Goal: Communication & Community: Ask a question

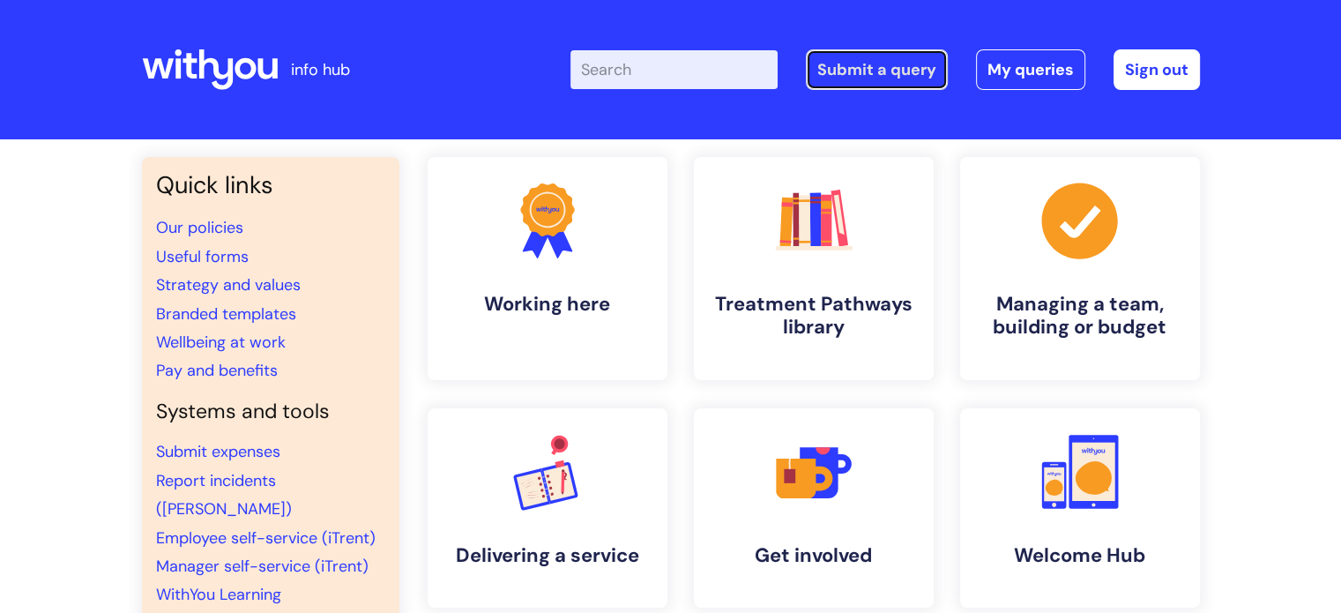
click at [862, 73] on link "Submit a query" at bounding box center [877, 69] width 142 height 41
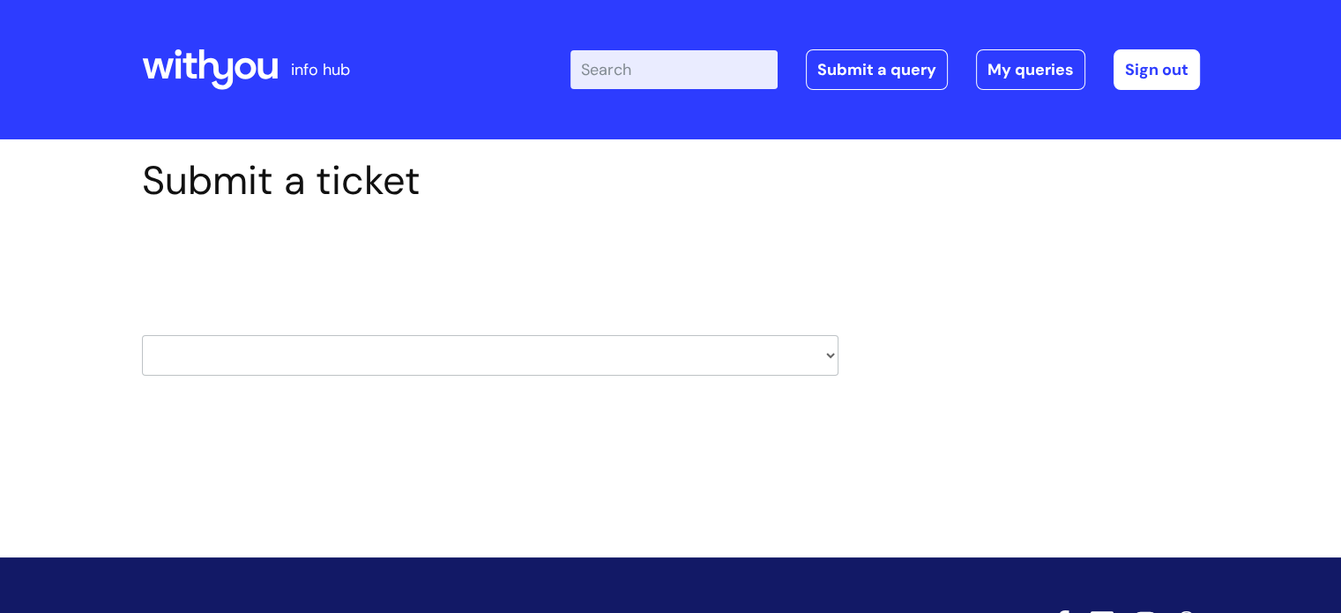
click at [490, 348] on select "HR / People IT and Support Clinical Drug Alerts Finance Accounts Data Support T…" at bounding box center [490, 355] width 697 height 41
click at [293, 358] on select "HR / People IT and Support Clinical Drug Alerts Finance Accounts Data Support T…" at bounding box center [490, 355] width 697 height 41
select select "it_and_support"
click at [142, 335] on select "HR / People IT and Support Clinical Drug Alerts Finance Accounts Data Support T…" at bounding box center [490, 355] width 697 height 41
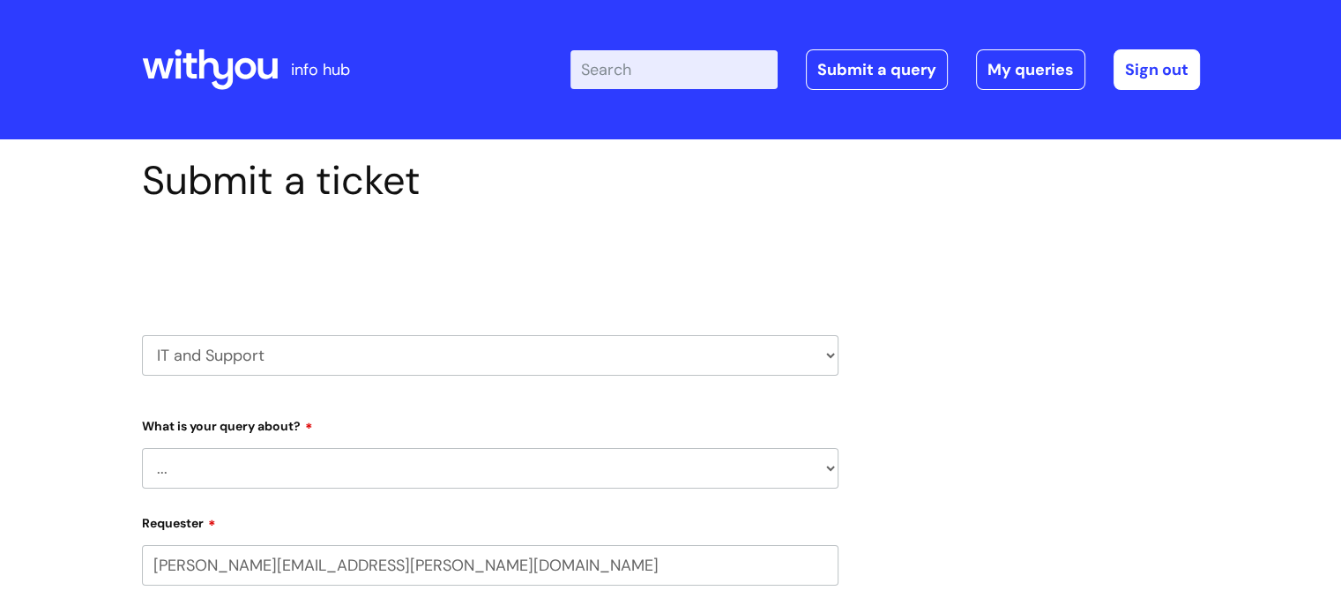
select select "80004157222"
click at [317, 466] on select "... Mobile Phone Reset & MFA Accounts, Starters and Leavers IT Hardware issue I…" at bounding box center [490, 468] width 697 height 41
select select "Accounts, Starters and Leavers"
click at [142, 448] on select "... Mobile Phone Reset & MFA Accounts, Starters and Leavers IT Hardware issue I…" at bounding box center [490, 468] width 697 height 41
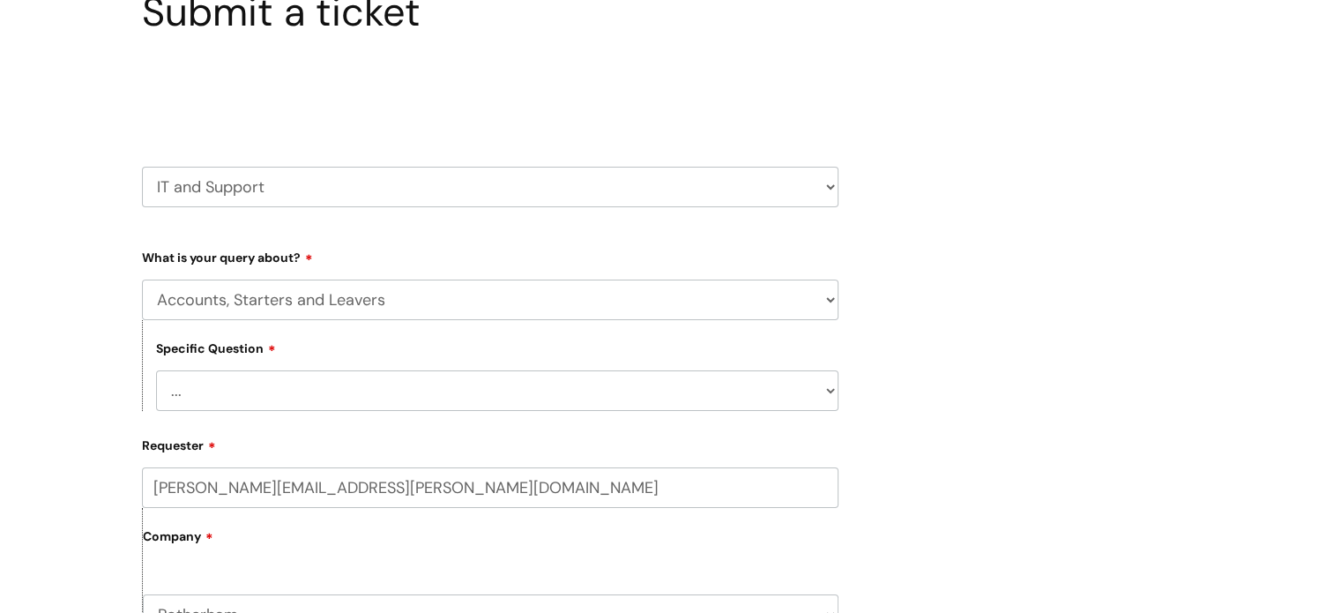
scroll to position [176, 0]
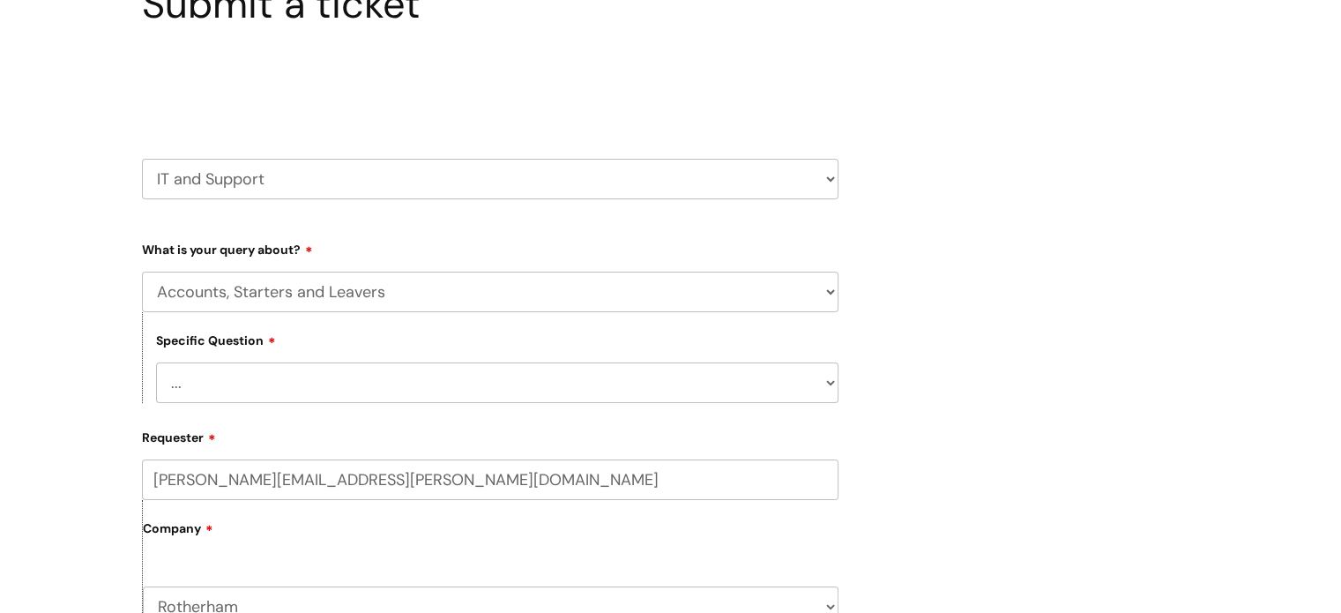
click at [300, 391] on select "... I have a new starter I have a leaver I need to make a change to an account …" at bounding box center [497, 382] width 682 height 41
select select "I need some information about an account"
click at [156, 362] on select "... I have a new starter I have a leaver I need to make a change to an account …" at bounding box center [497, 382] width 682 height 41
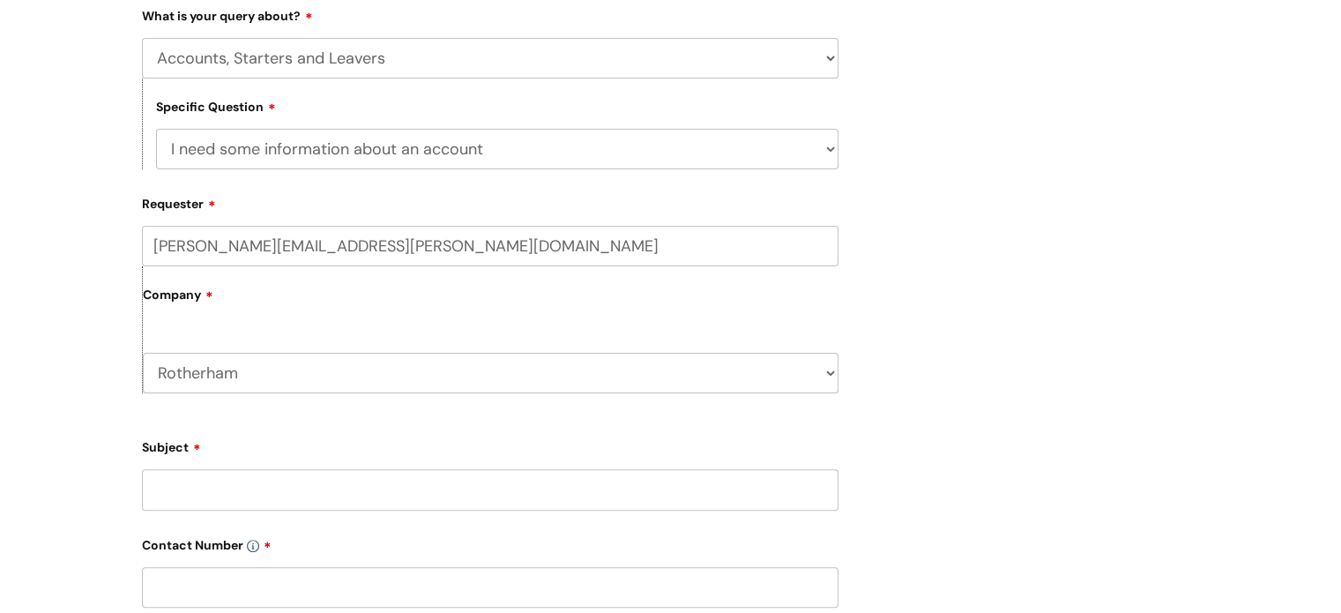
scroll to position [441, 0]
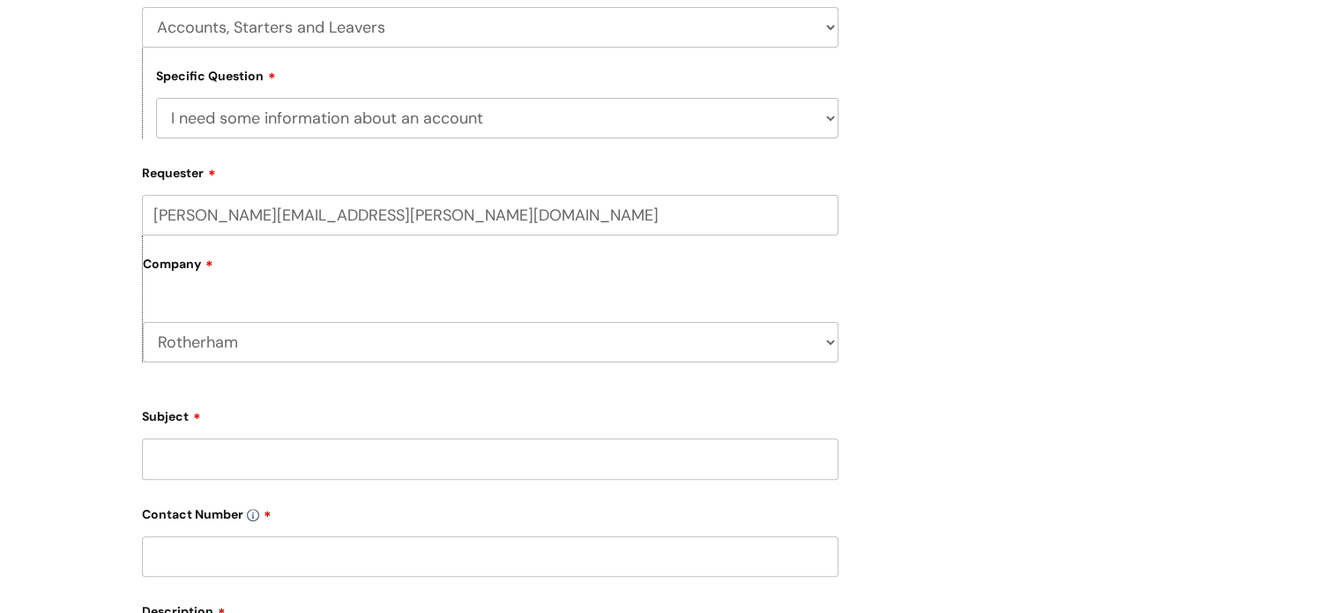
click at [294, 459] on input "Subject" at bounding box center [490, 458] width 697 height 41
paste input "23106"
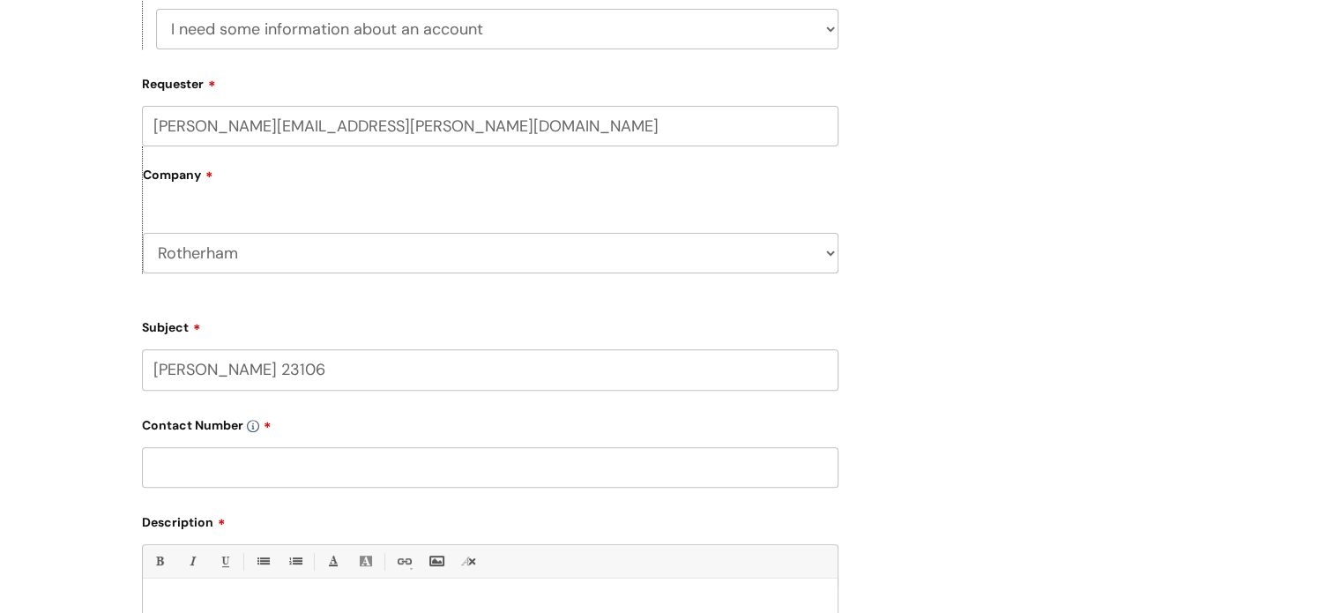
scroll to position [617, 0]
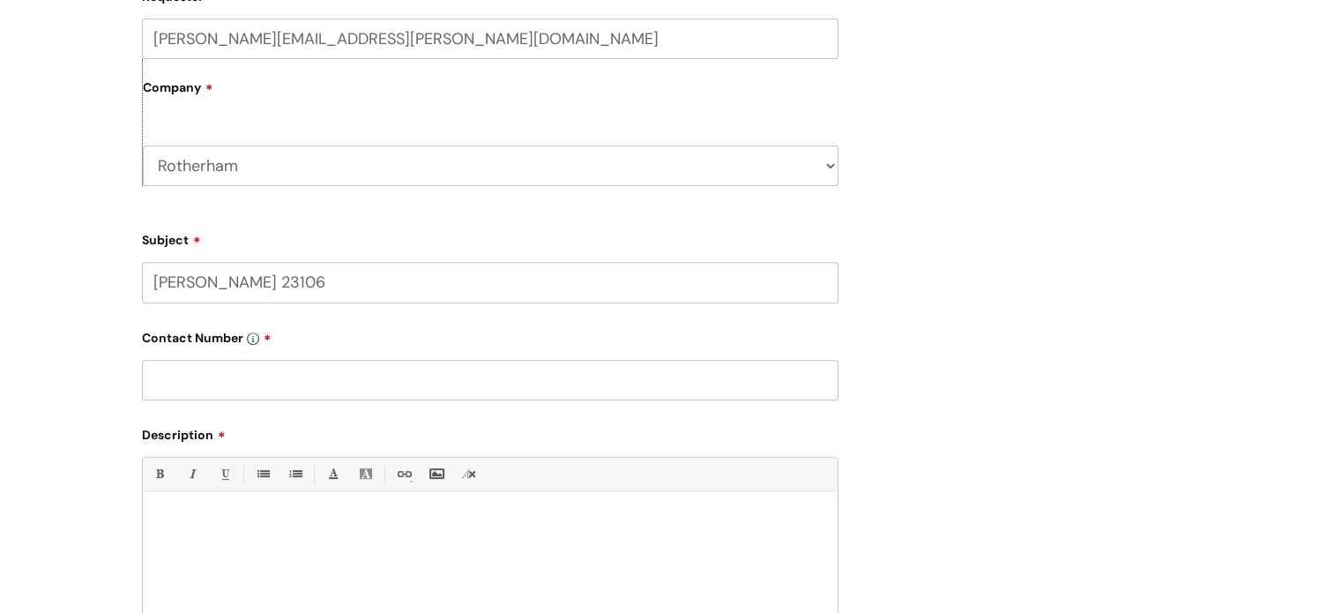
type input "[PERSON_NAME] 23106"
click at [265, 387] on input "text" at bounding box center [490, 380] width 697 height 41
type input "07586131388"
click at [259, 549] on div at bounding box center [490, 562] width 695 height 122
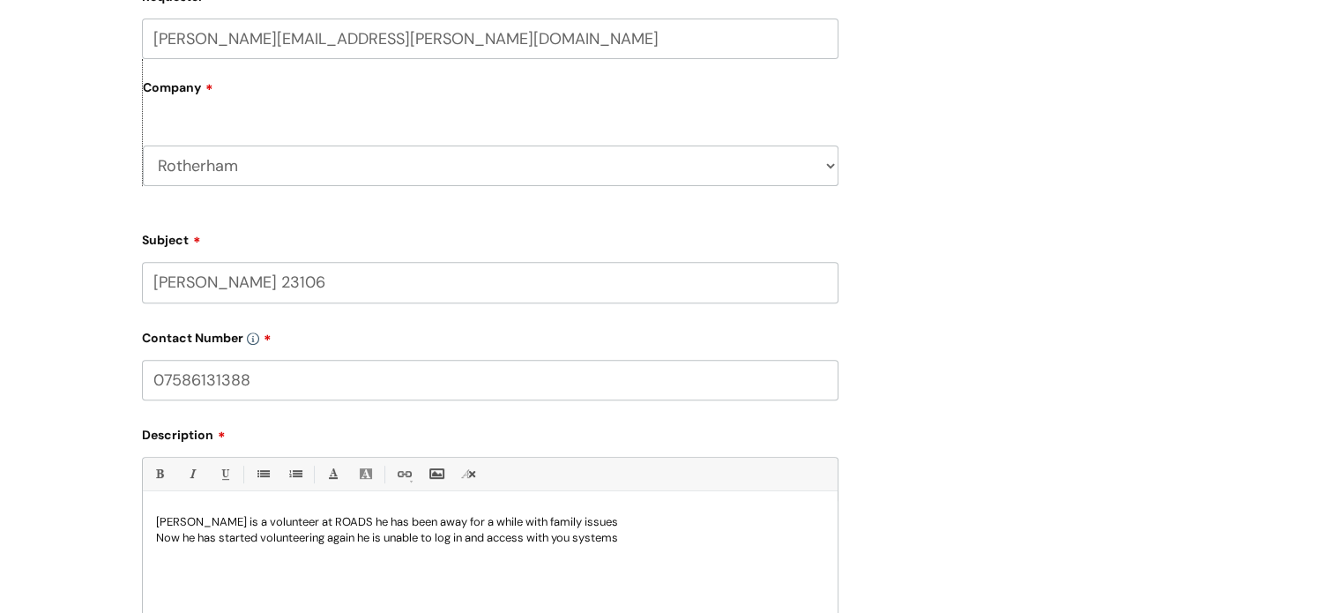
click at [646, 539] on p "Now he has started volunteering again he is unable to log in and access with yo…" at bounding box center [490, 538] width 668 height 16
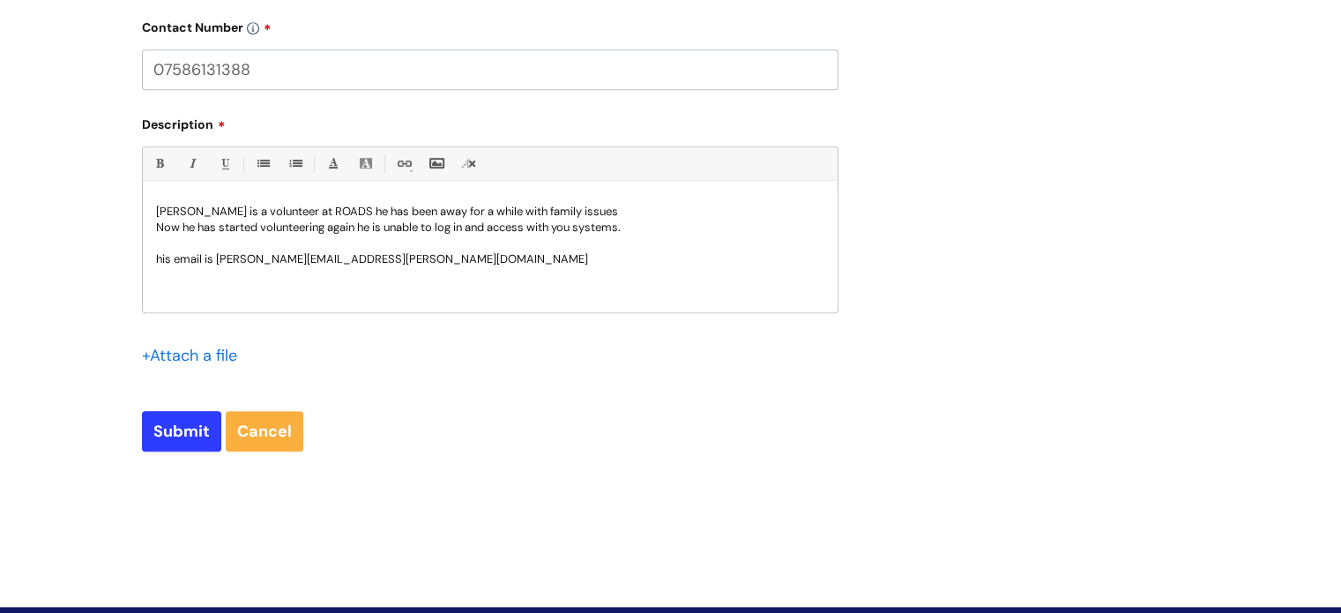
scroll to position [970, 0]
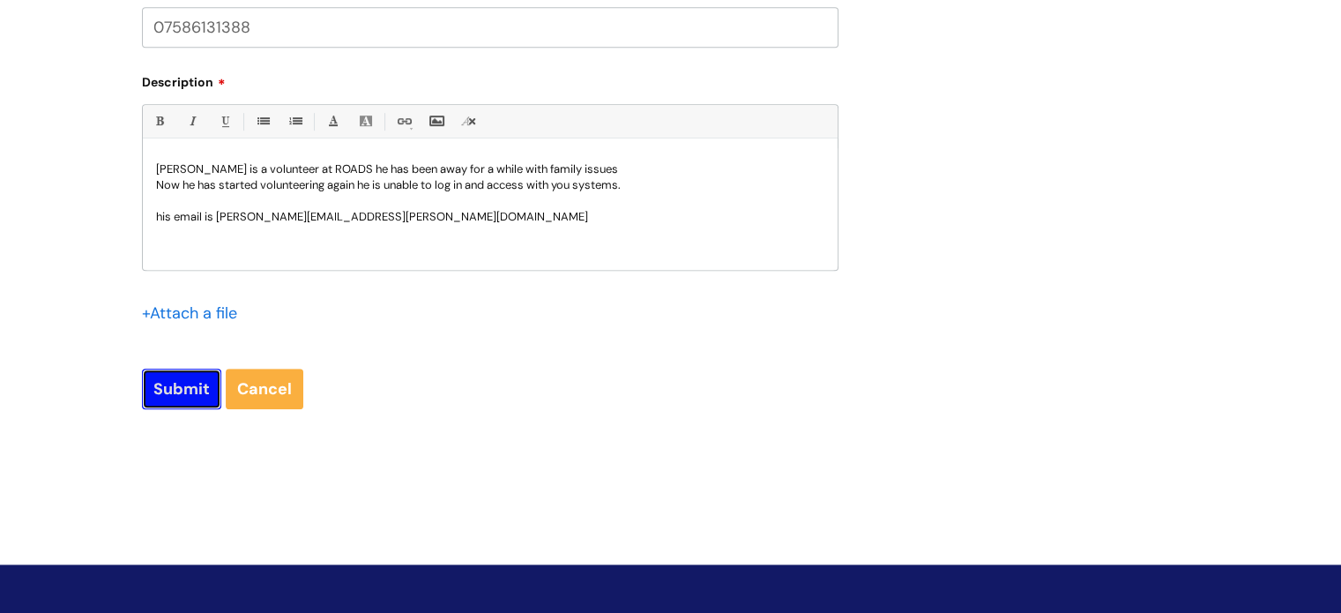
click at [174, 399] on input "Submit" at bounding box center [181, 389] width 79 height 41
type input "Please Wait..."
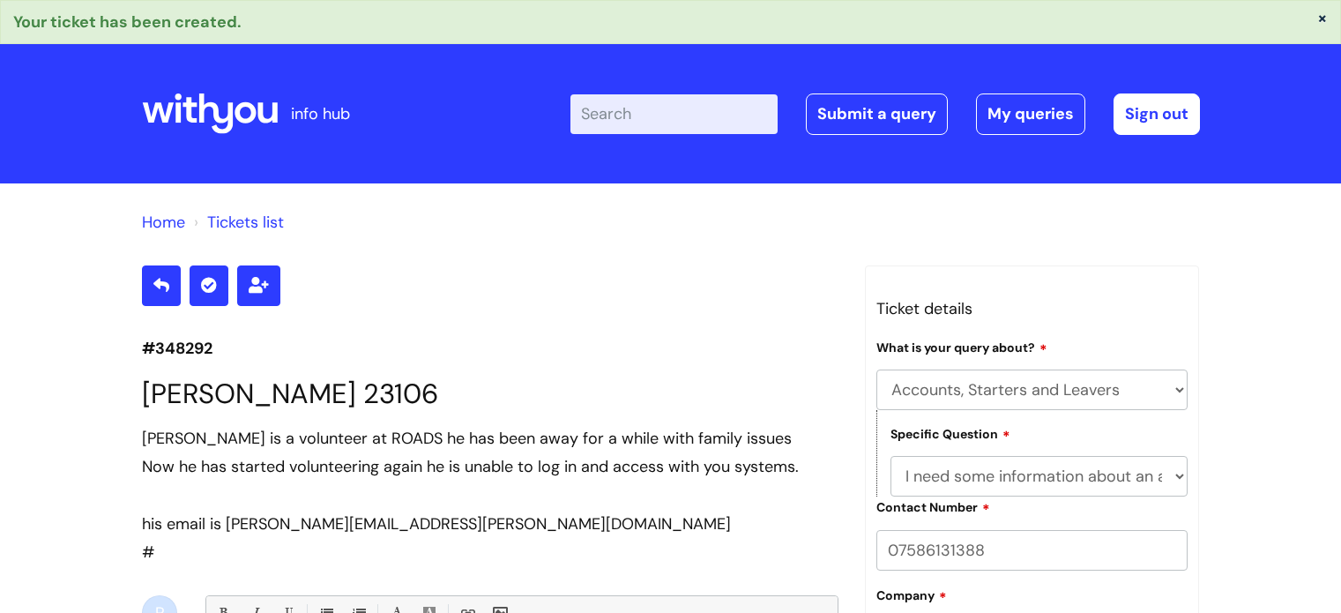
select select "Accounts, Starters and Leavers"
select select "I need some information about an account"
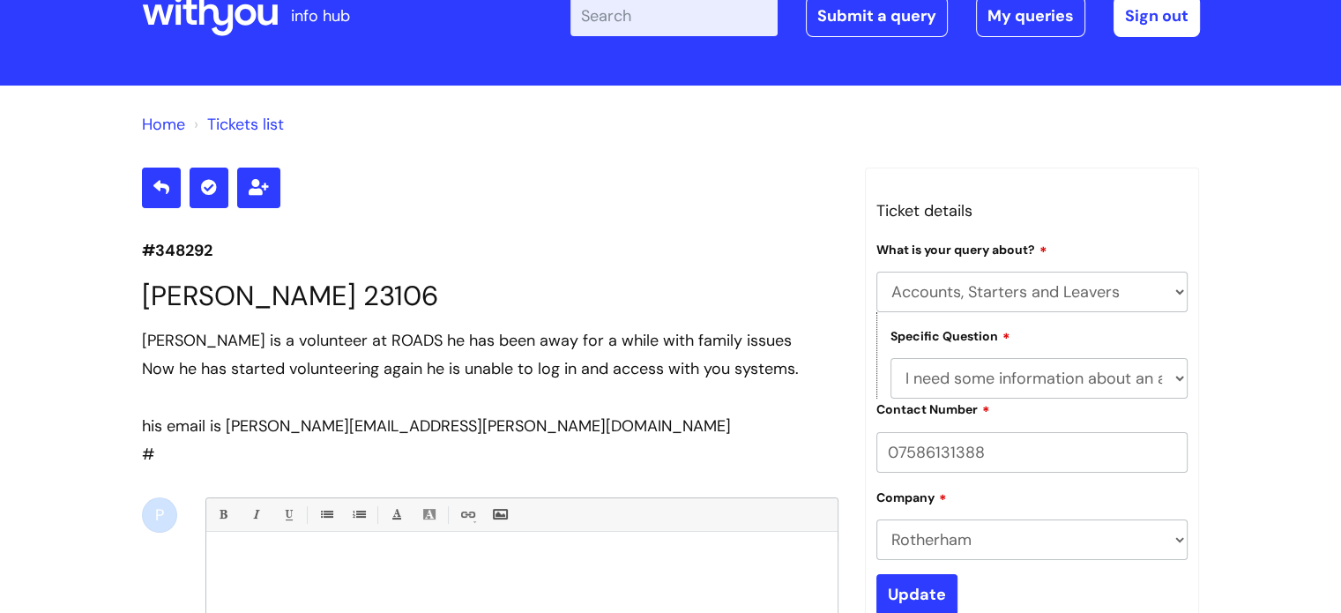
scroll to position [87, 0]
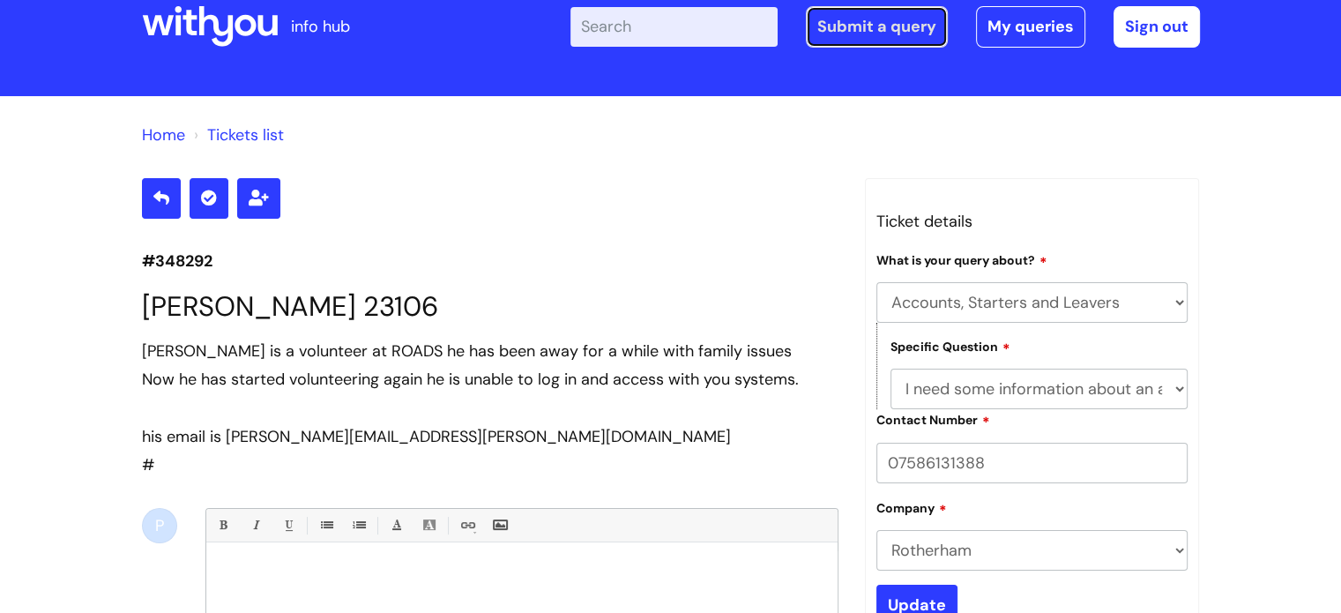
click at [884, 24] on link "Submit a query" at bounding box center [877, 26] width 142 height 41
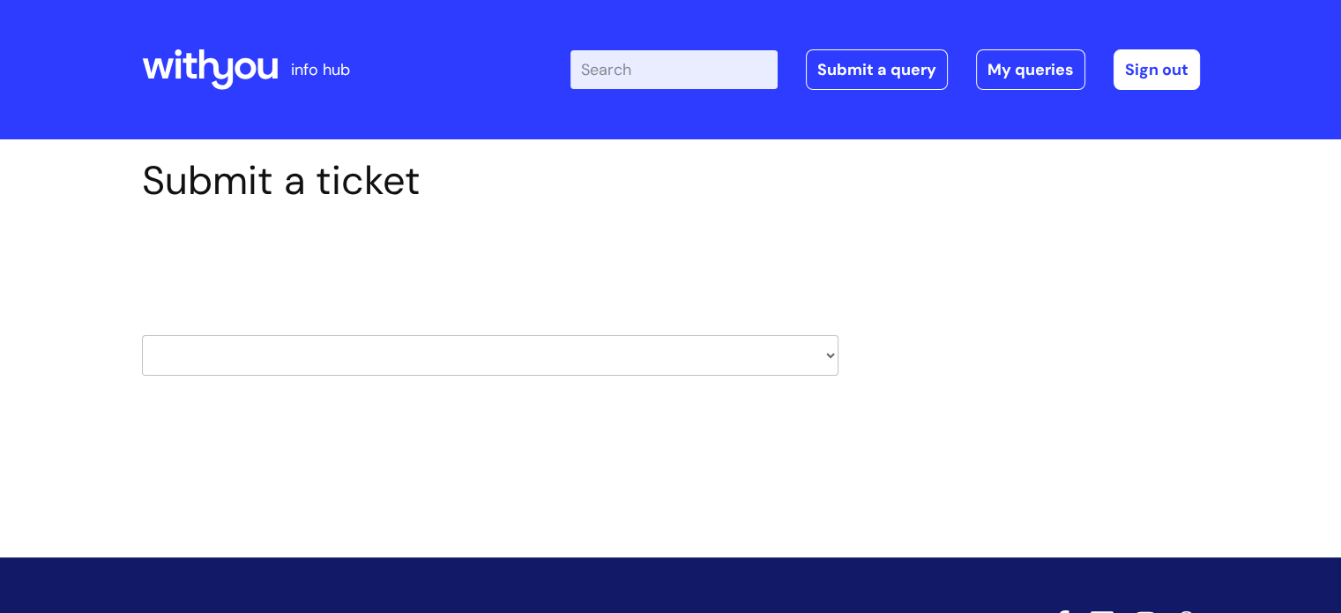
click at [499, 345] on select "HR / People IT and Support Clinical Drug Alerts Finance Accounts Data Support T…" at bounding box center [490, 355] width 697 height 41
select select "learning_and_development"
click at [142, 335] on select "HR / People IT and Support Clinical Drug Alerts Finance Accounts Data Support T…" at bounding box center [490, 355] width 697 height 41
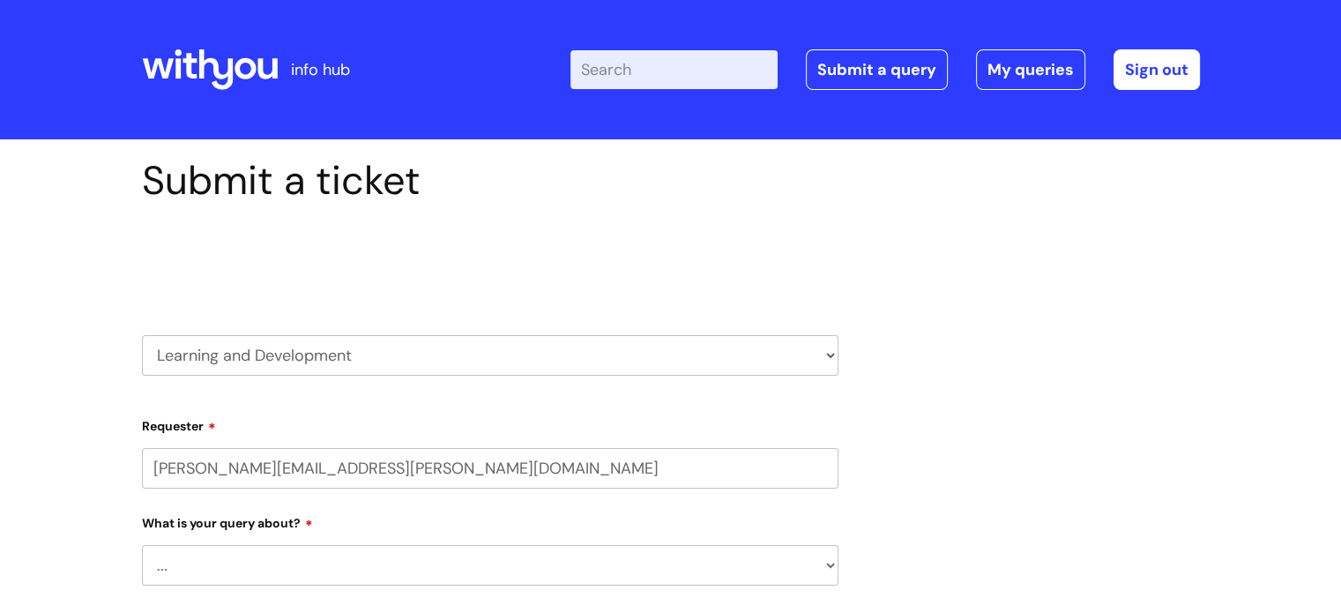
select select "80004157222"
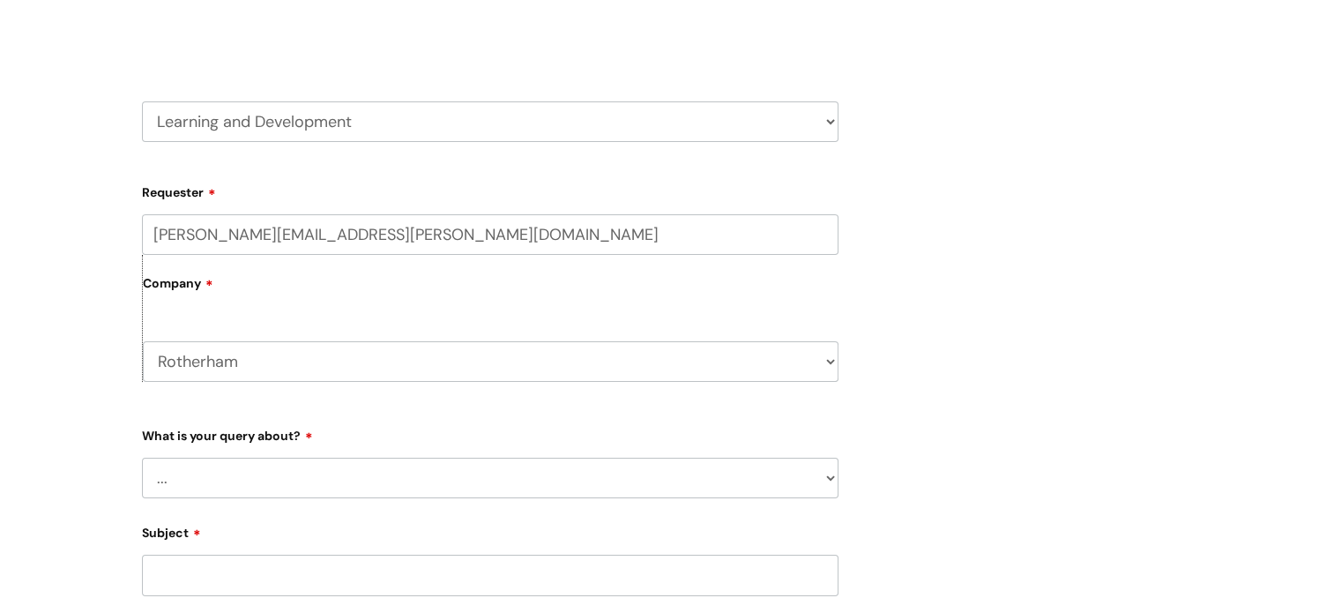
scroll to position [265, 0]
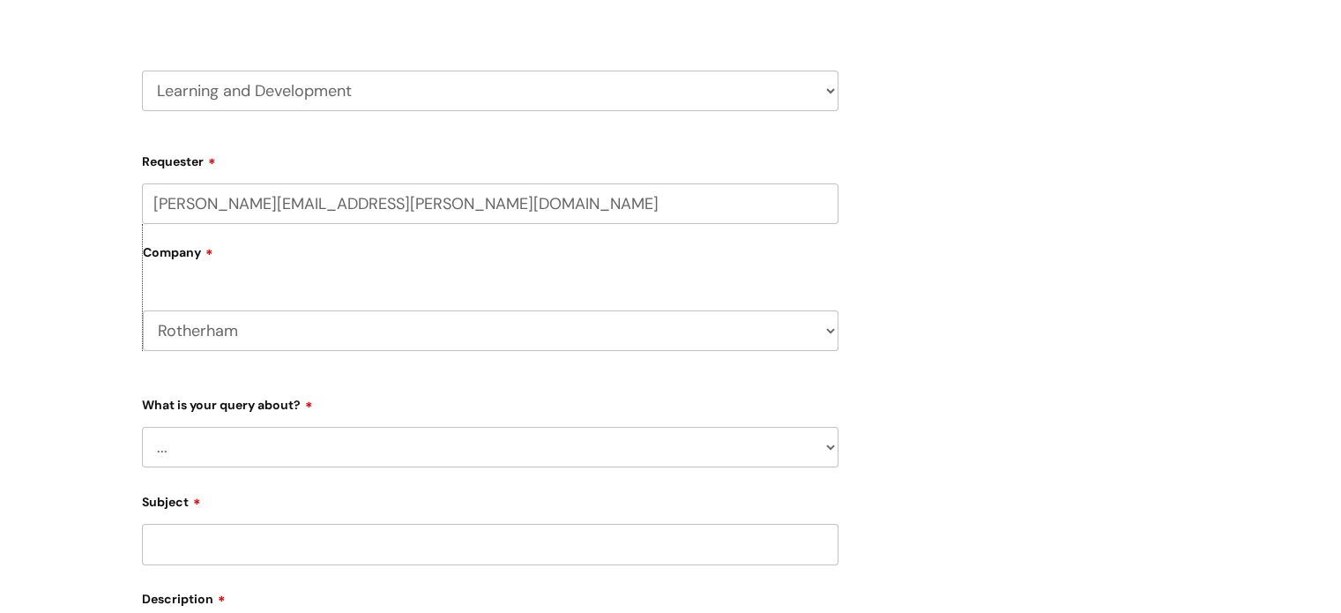
click at [335, 444] on select "... Question about a training course or session booking Ask about apprenticeshi…" at bounding box center [490, 447] width 697 height 41
select select "Can’t log in or access learning"
click at [142, 427] on select "... Question about a training course or session booking Ask about apprenticeshi…" at bounding box center [490, 447] width 697 height 41
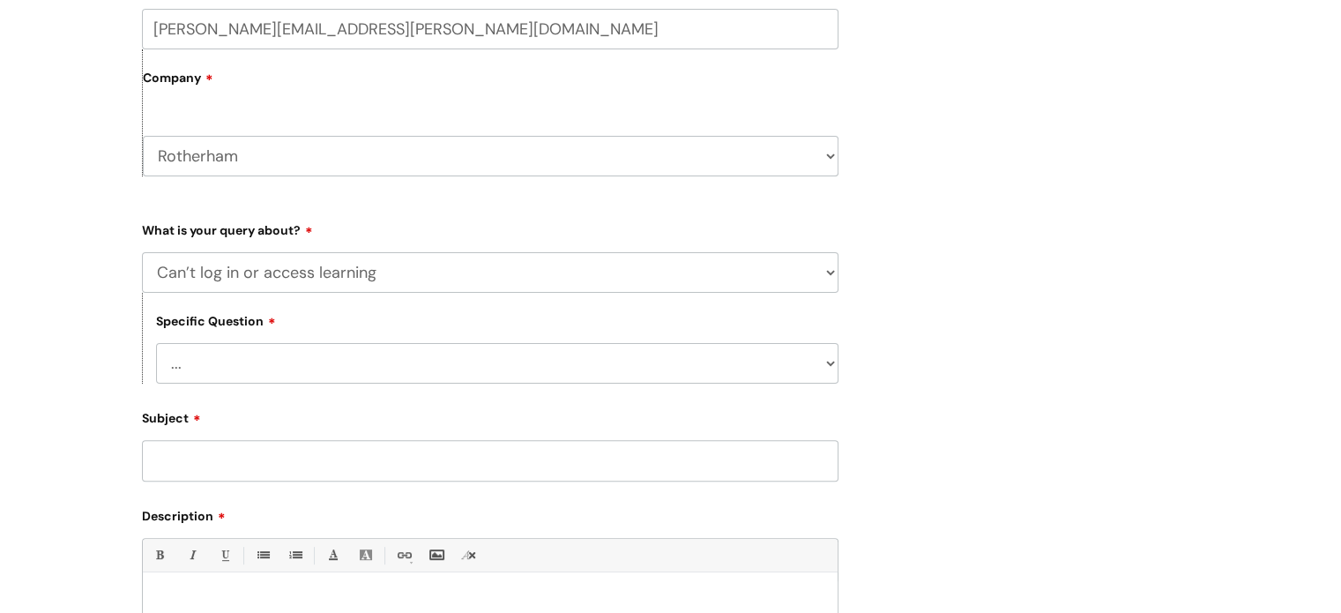
scroll to position [441, 0]
click at [321, 362] on select "... Issue accessing WithYou Learning Issue accessing an internal course Issue a…" at bounding box center [497, 361] width 682 height 41
select select "Issue accessing WithYou Learning"
click at [156, 342] on select "... Issue accessing WithYou Learning Issue accessing an internal course Issue a…" at bounding box center [497, 361] width 682 height 41
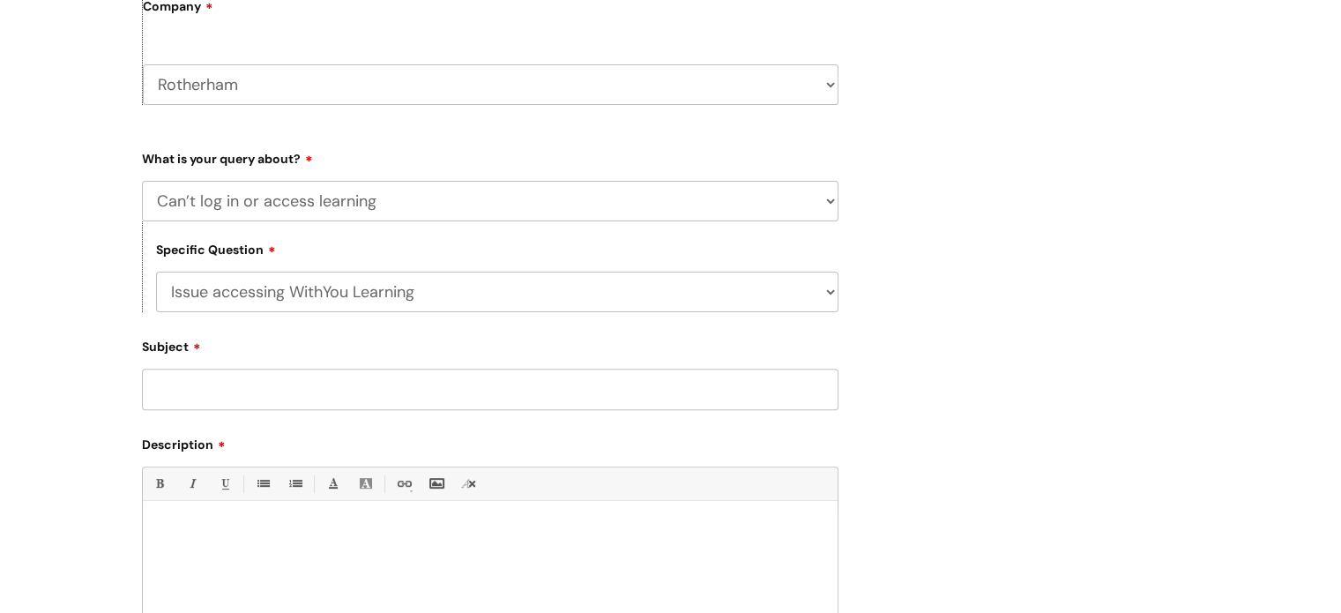
scroll to position [529, 0]
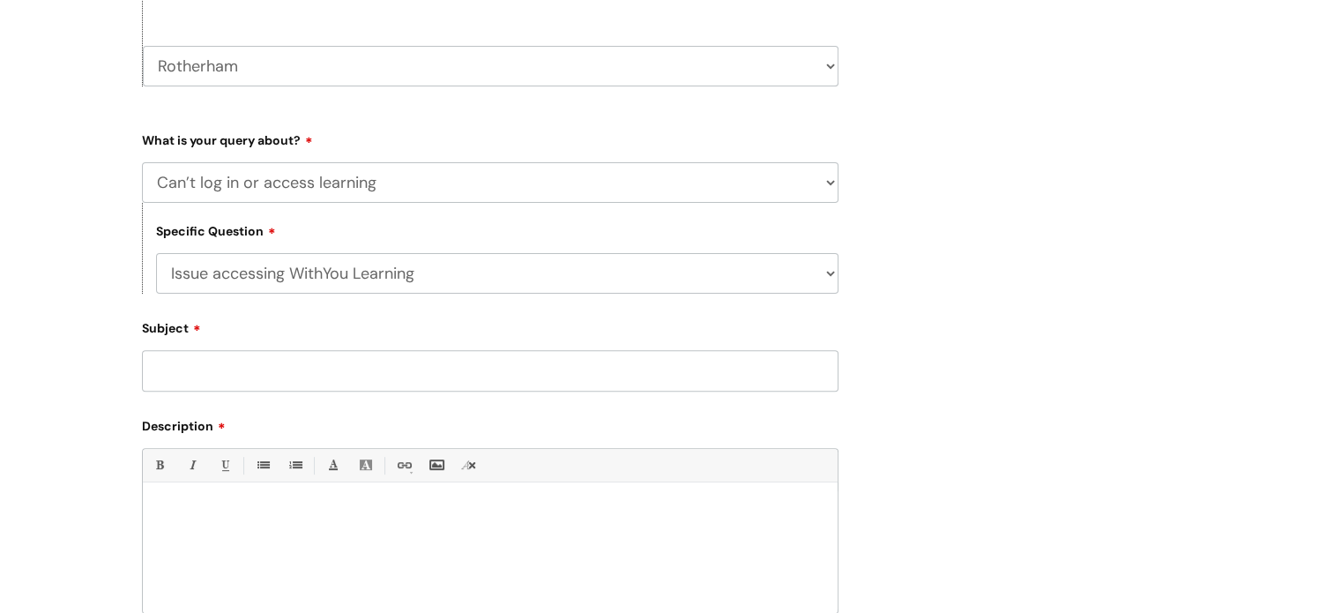
click at [308, 384] on input "Subject" at bounding box center [490, 370] width 697 height 41
paste input "23106"
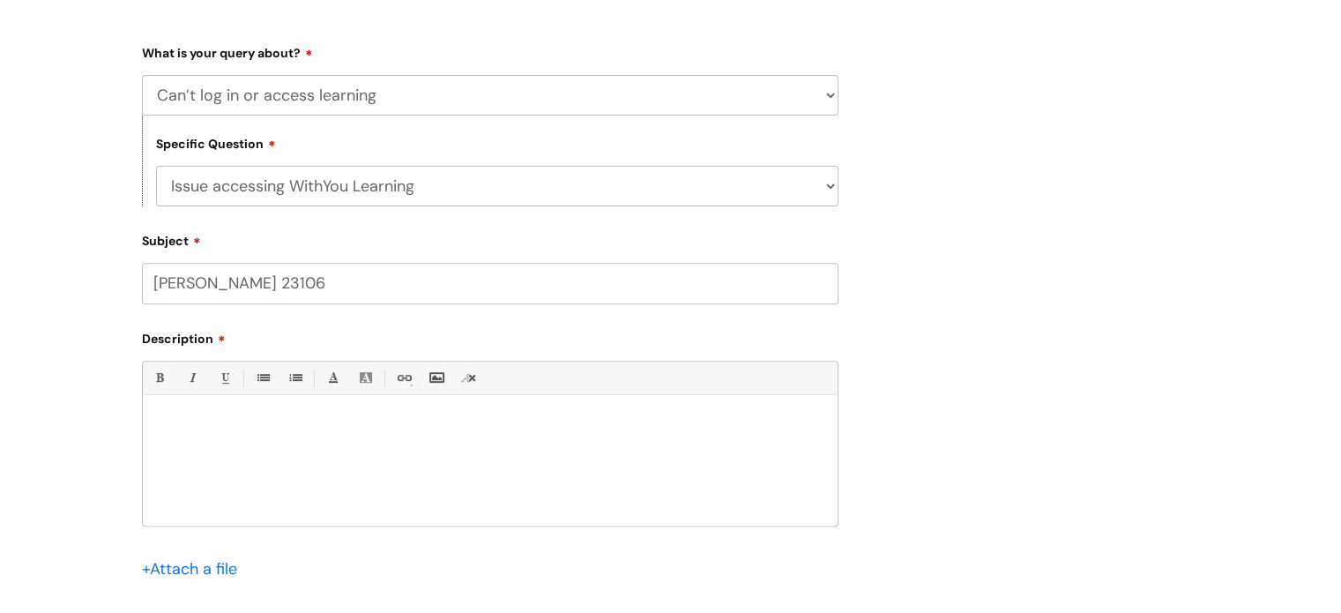
scroll to position [617, 0]
type input "[PERSON_NAME] 23106"
click at [316, 436] on div at bounding box center [490, 464] width 695 height 122
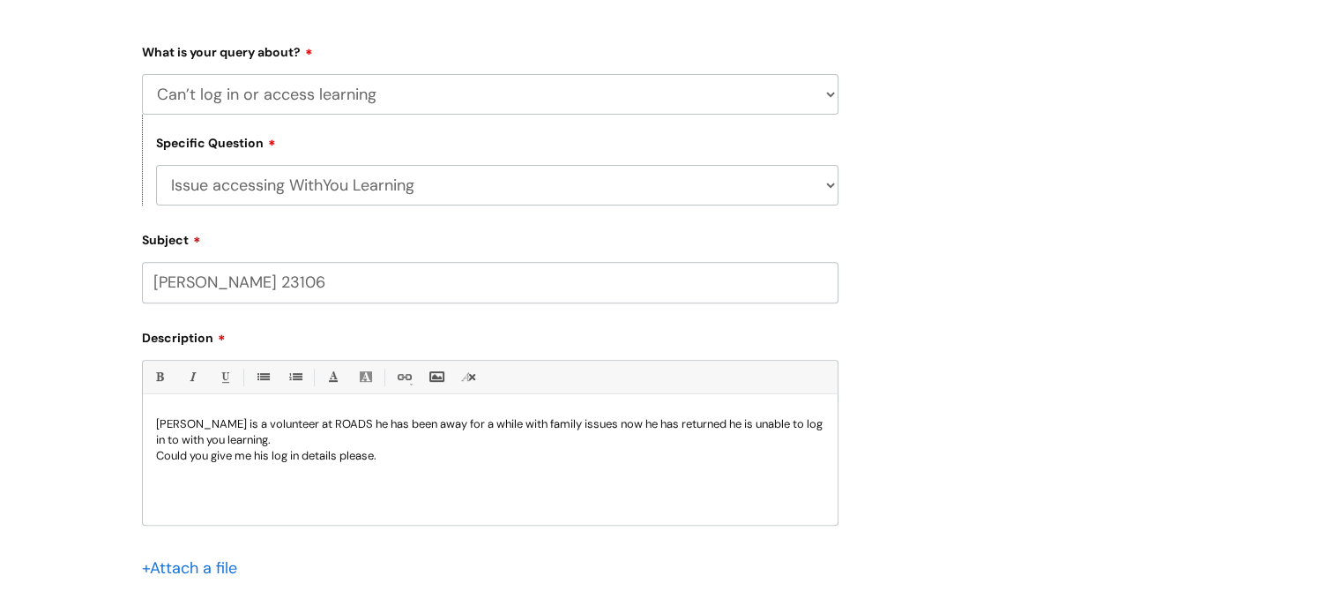
click at [424, 468] on div "Sean hill is a volunteer at ROADS he has been away for a while with family issu…" at bounding box center [490, 464] width 695 height 122
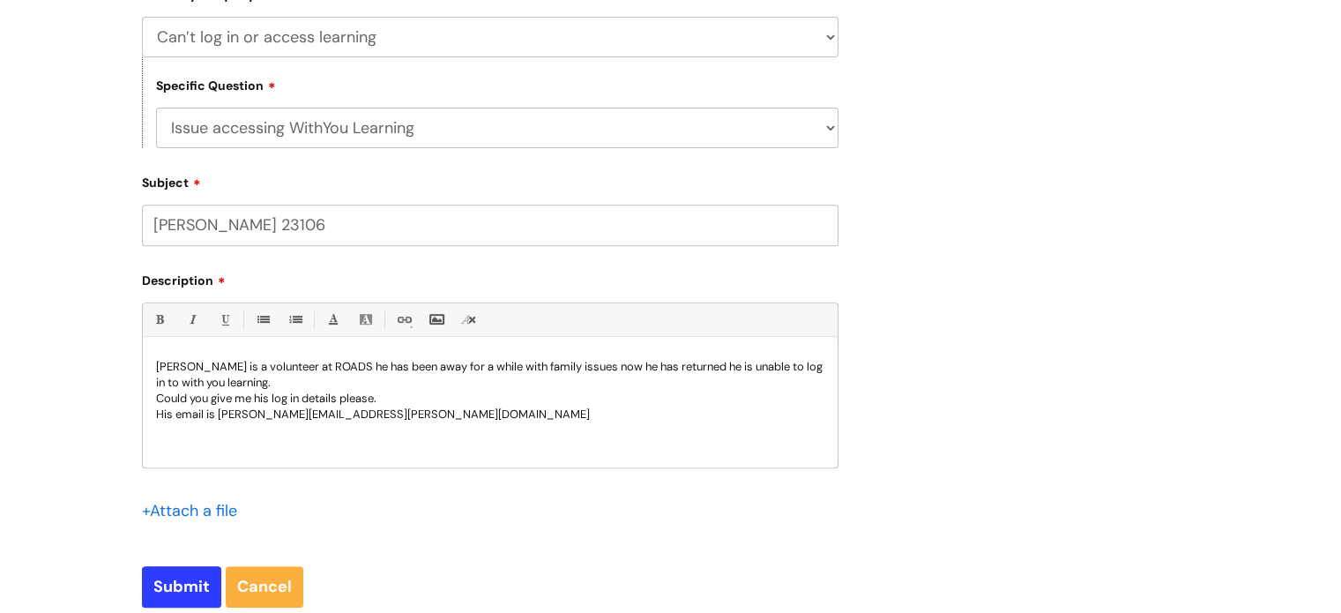
scroll to position [705, 0]
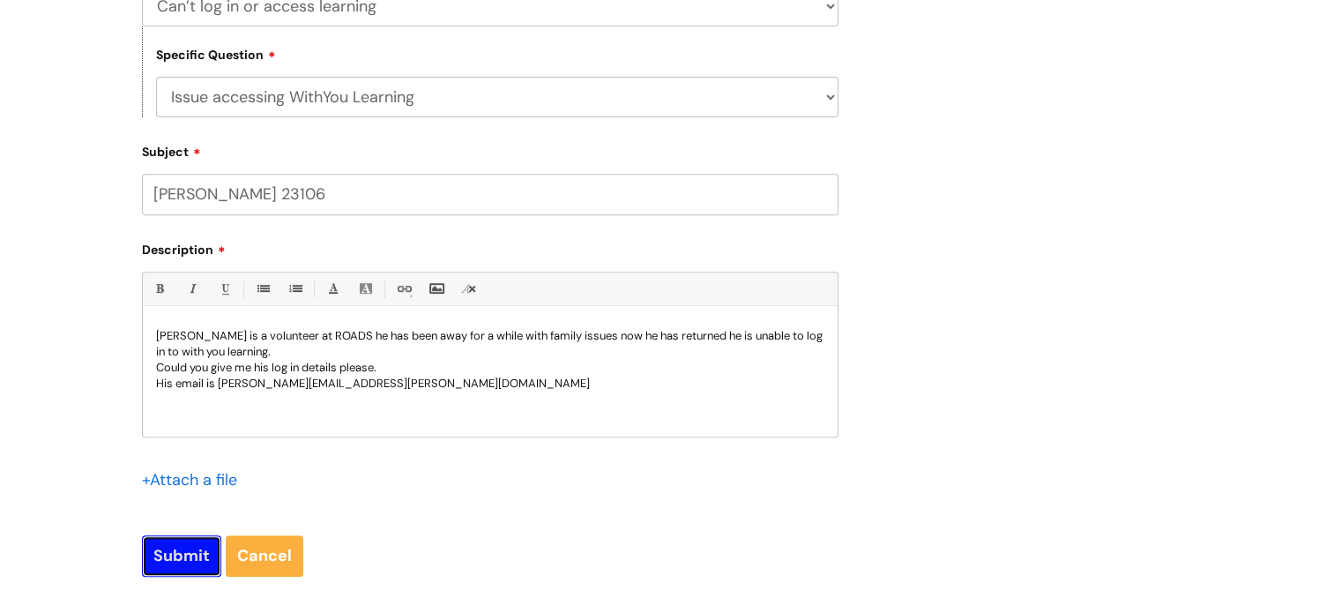
click at [188, 558] on input "Submit" at bounding box center [181, 555] width 79 height 41
type input "Please Wait..."
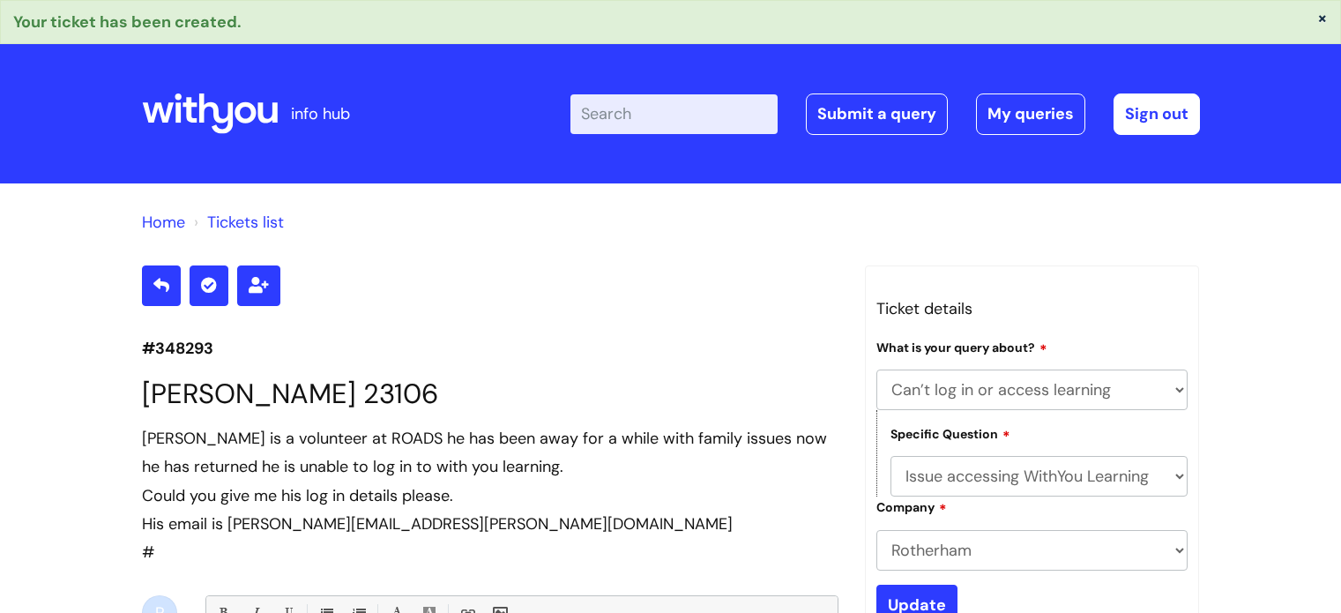
select select "Can’t log in or access learning"
select select "Issue accessing WithYou Learning"
